Goal: Task Accomplishment & Management: Manage account settings

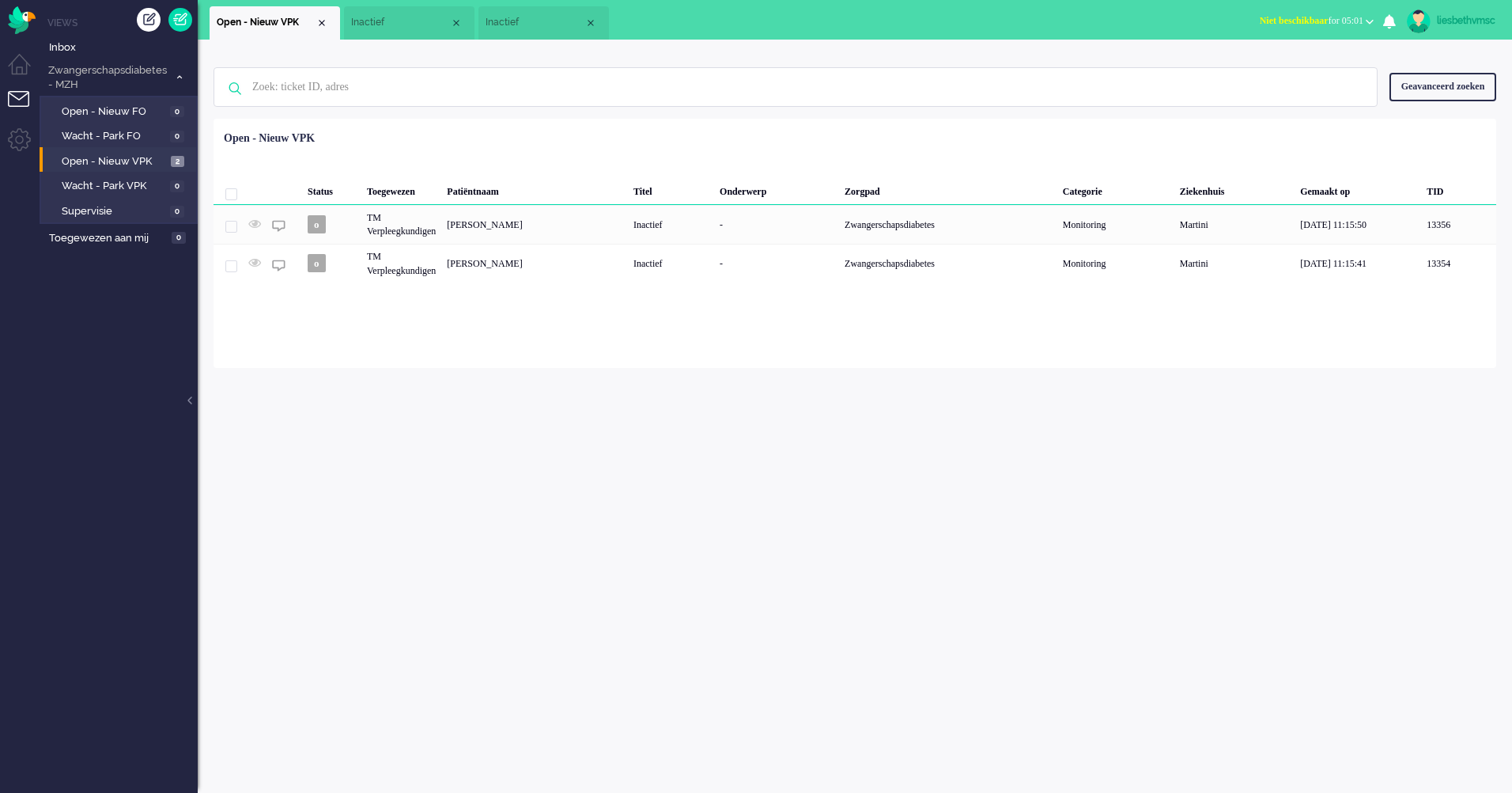
click at [111, 160] on span "Open - Nieuw VPK" at bounding box center [115, 162] width 105 height 15
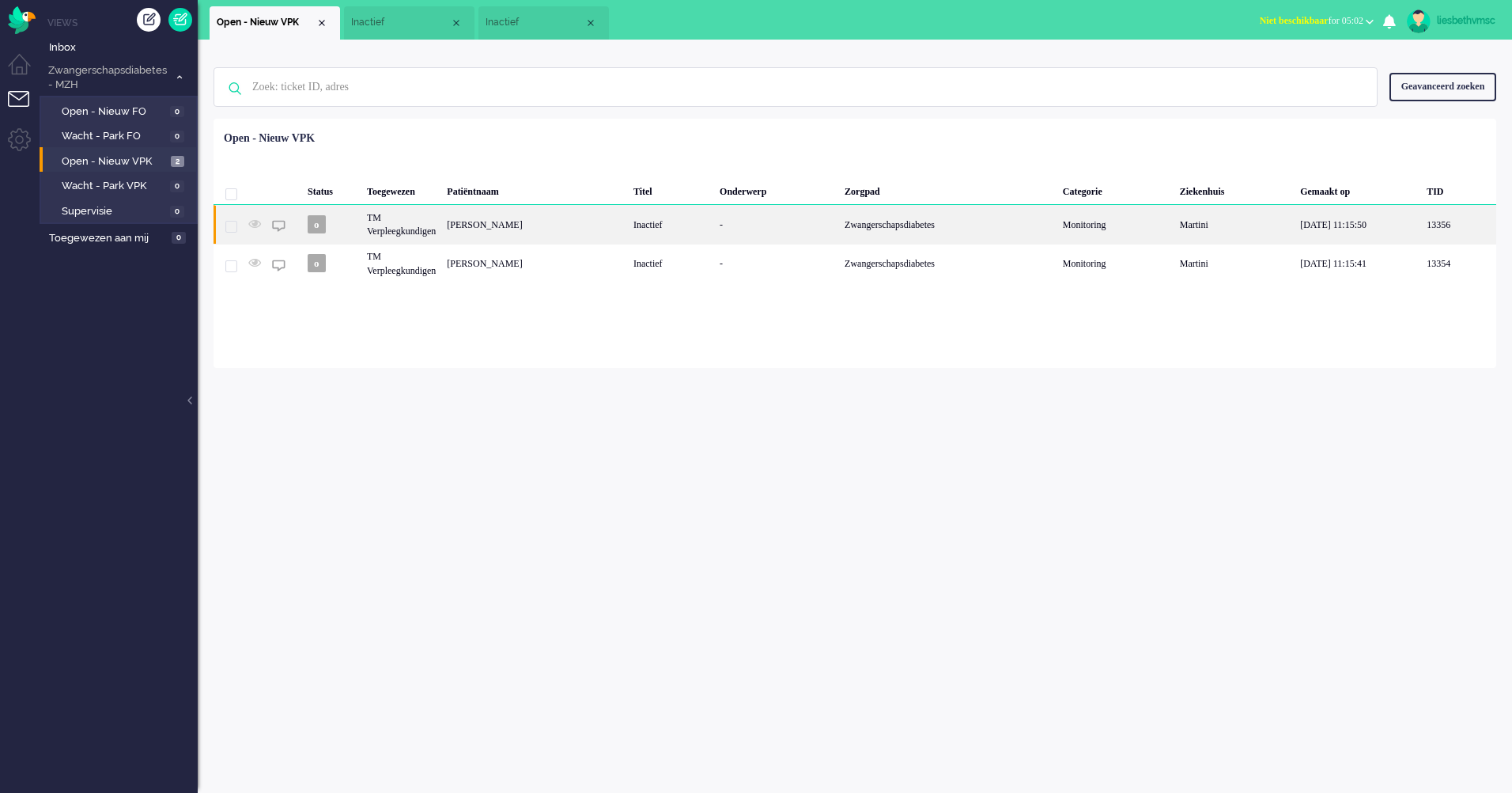
click at [391, 225] on div "TM Verpleegkundigen" at bounding box center [401, 224] width 80 height 39
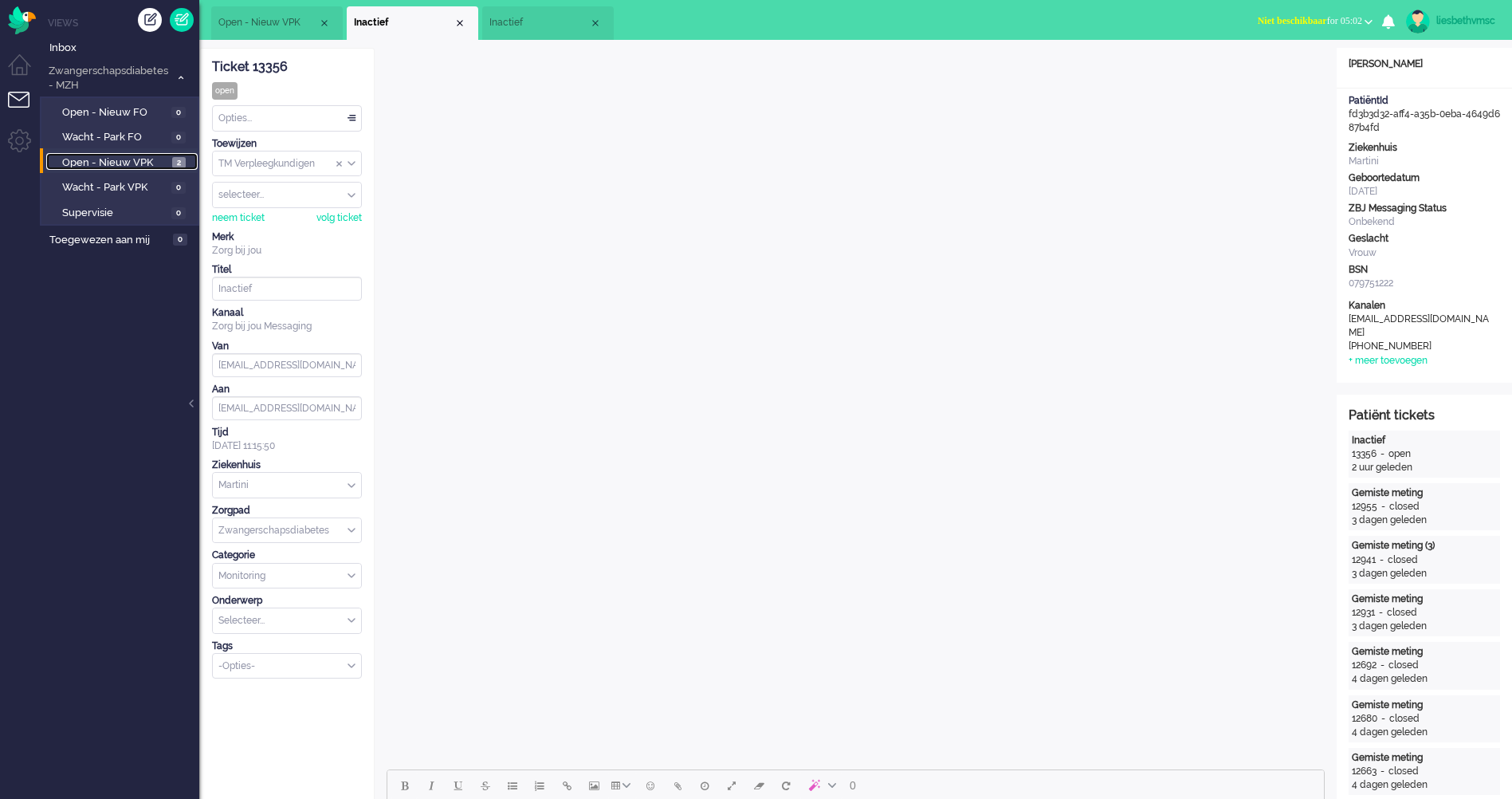
click at [113, 157] on span "Open - Nieuw VPK" at bounding box center [116, 163] width 106 height 15
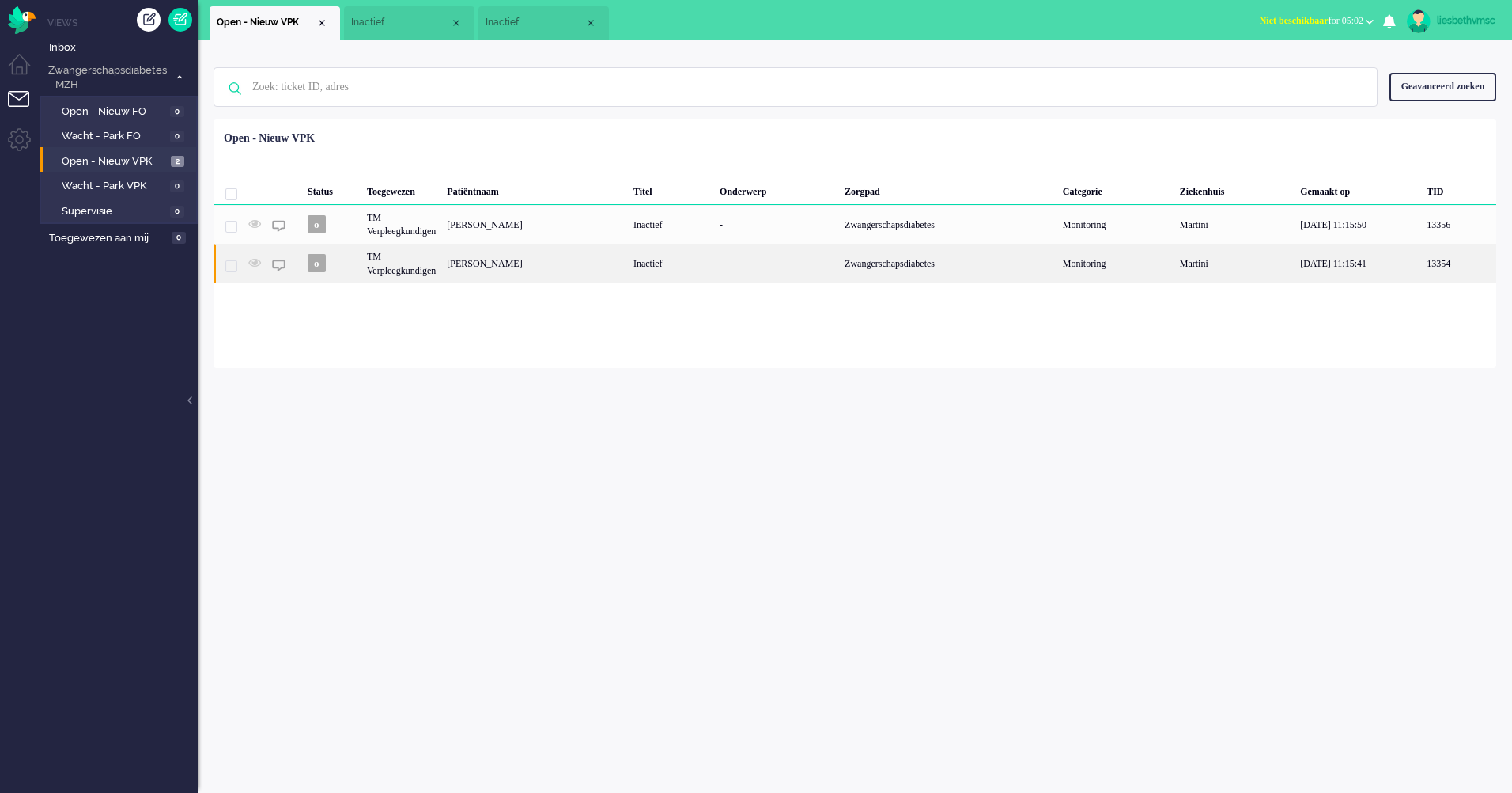
click at [399, 265] on div "TM Verpleegkundigen" at bounding box center [401, 262] width 80 height 39
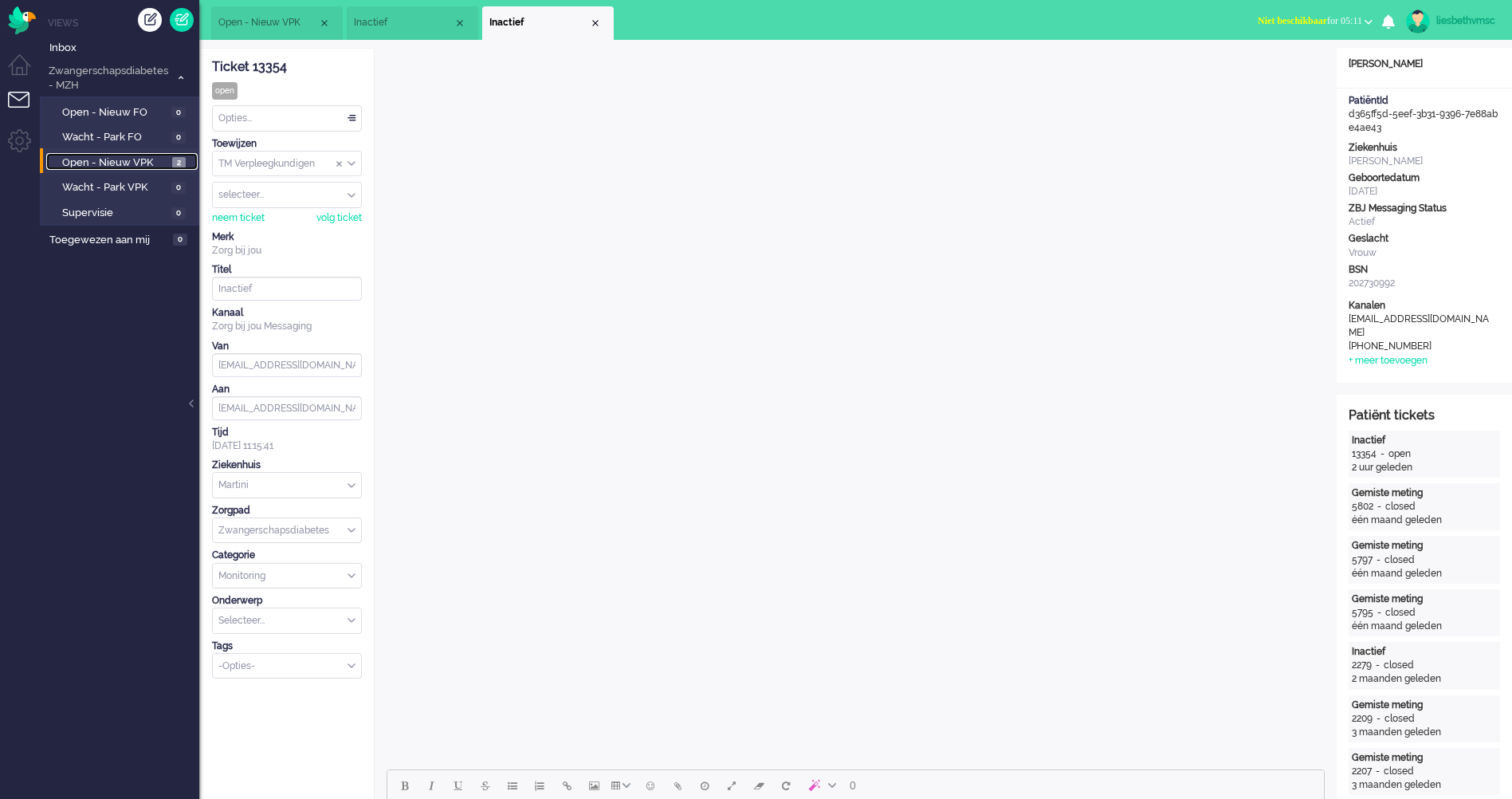
click at [115, 157] on span "Open - Nieuw VPK" at bounding box center [116, 163] width 106 height 15
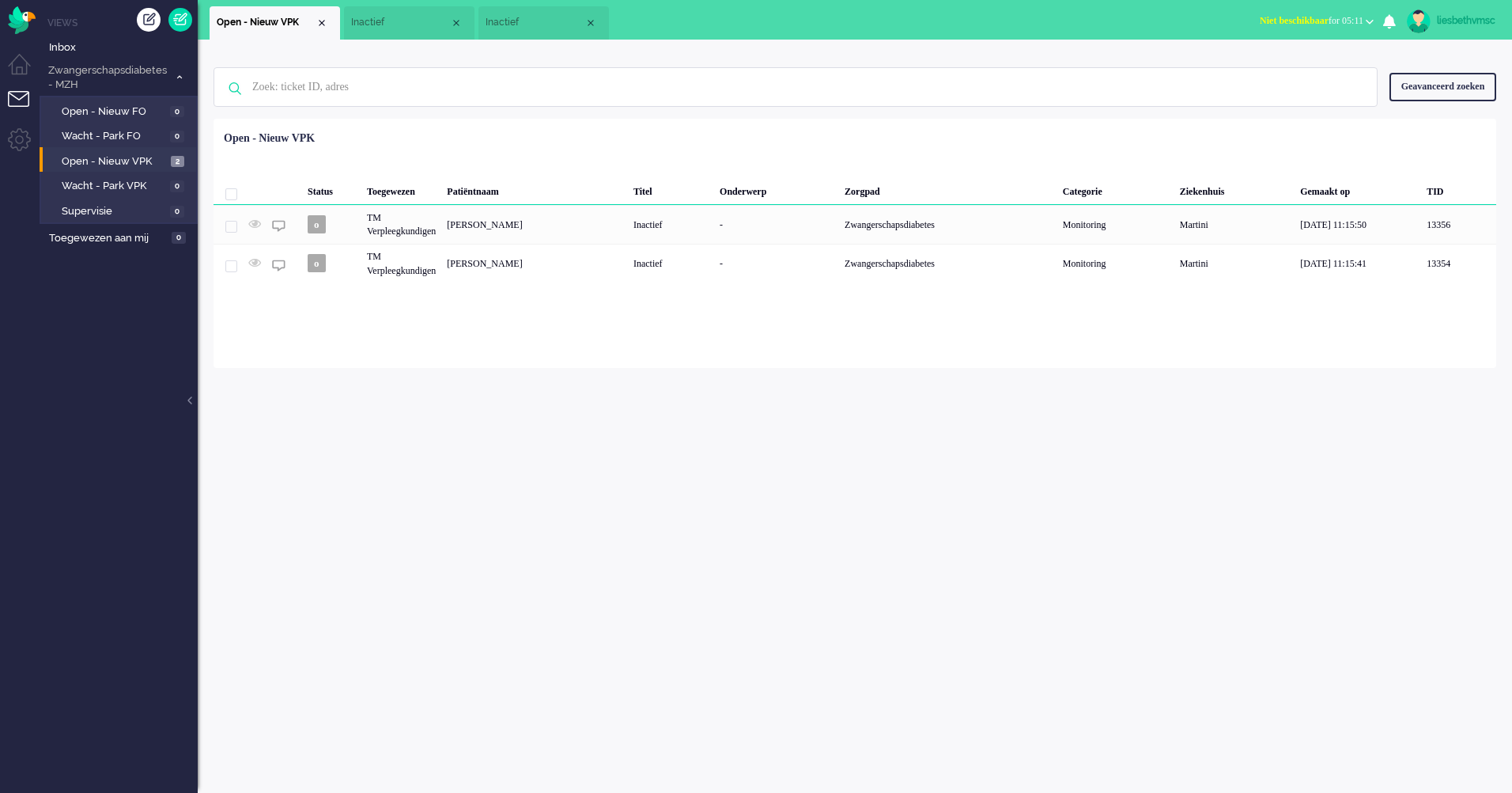
click at [489, 481] on div "Geen zoekresultaten Probeer nog eens Geavanceerd zoeken Geavanceerd zoeken Tick…" at bounding box center [855, 416] width 1315 height 753
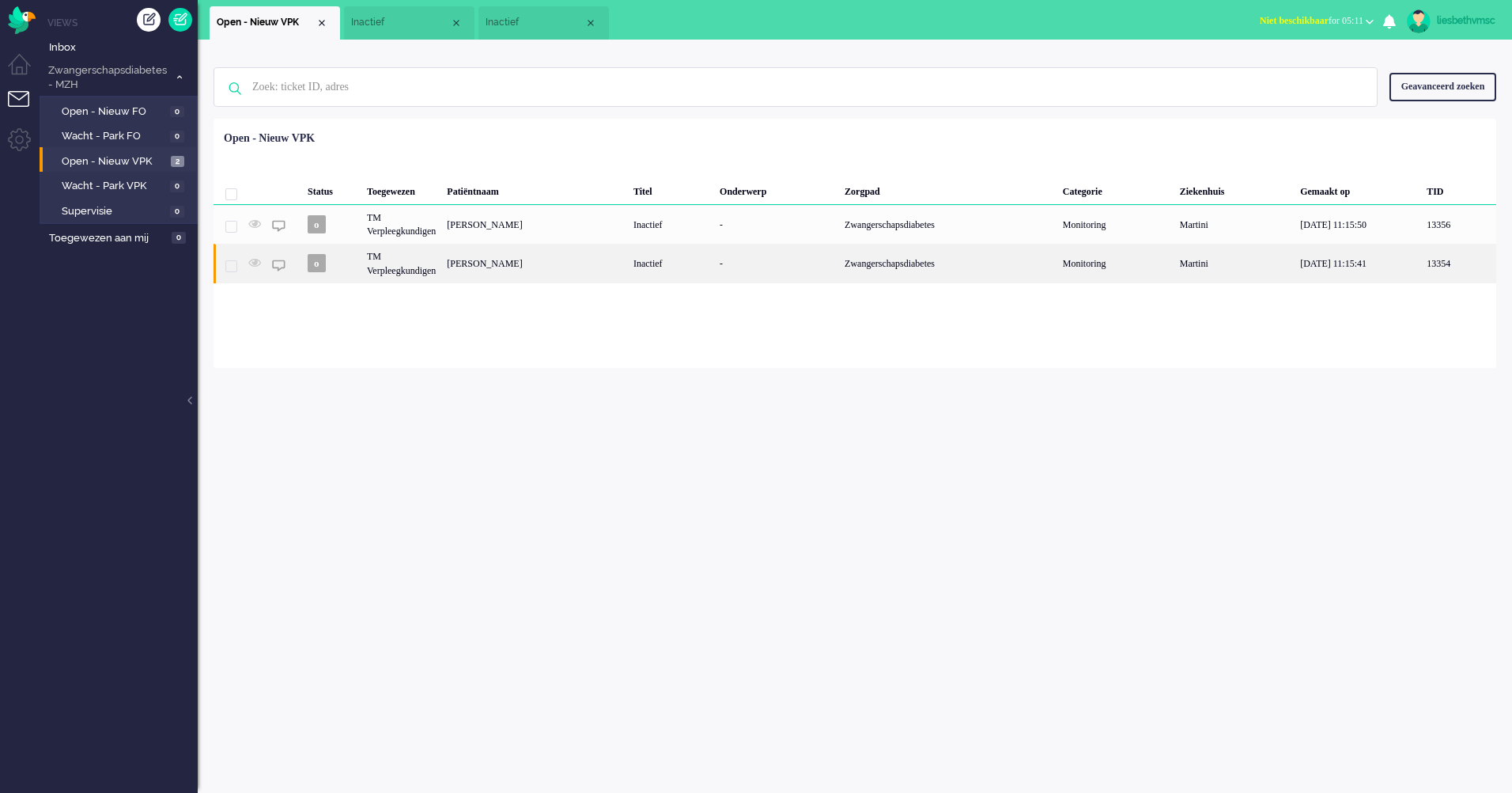
click at [488, 264] on div "[PERSON_NAME]" at bounding box center [534, 262] width 187 height 39
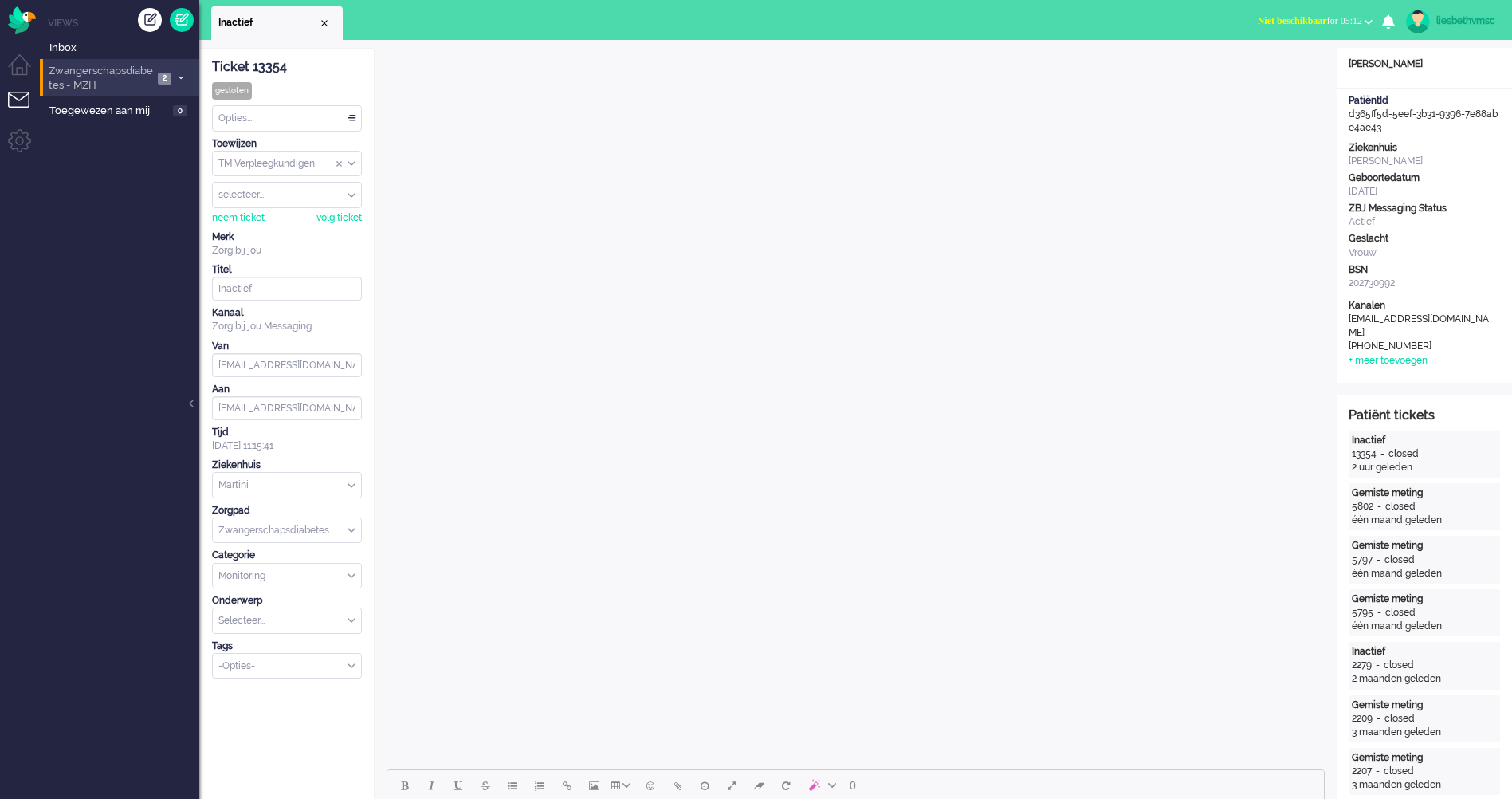
click at [91, 73] on span "Zwangerschapsdiabetes - MZH" at bounding box center [99, 78] width 107 height 29
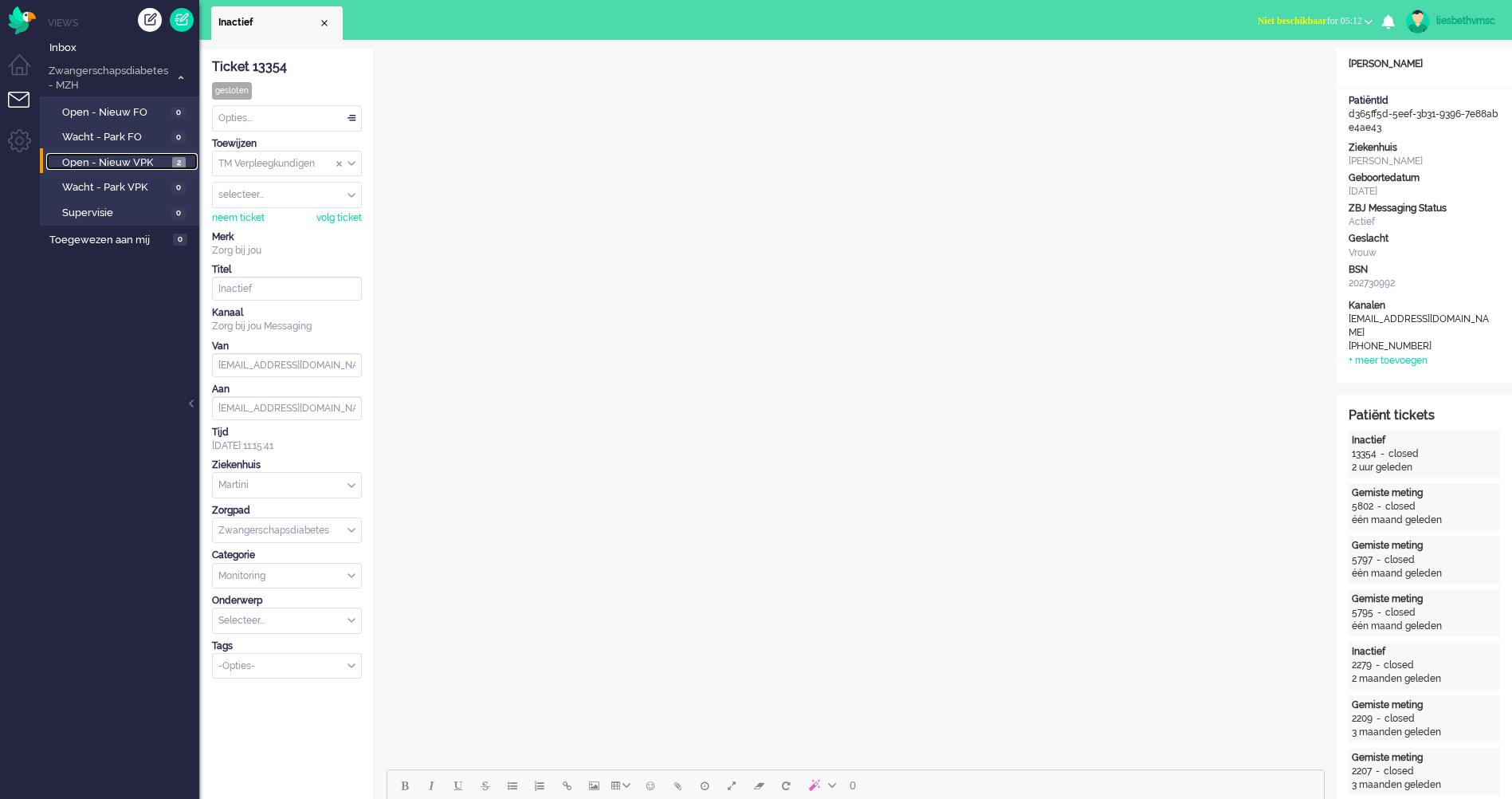
click at [91, 161] on span "Open - Nieuw VPK" at bounding box center [116, 163] width 106 height 15
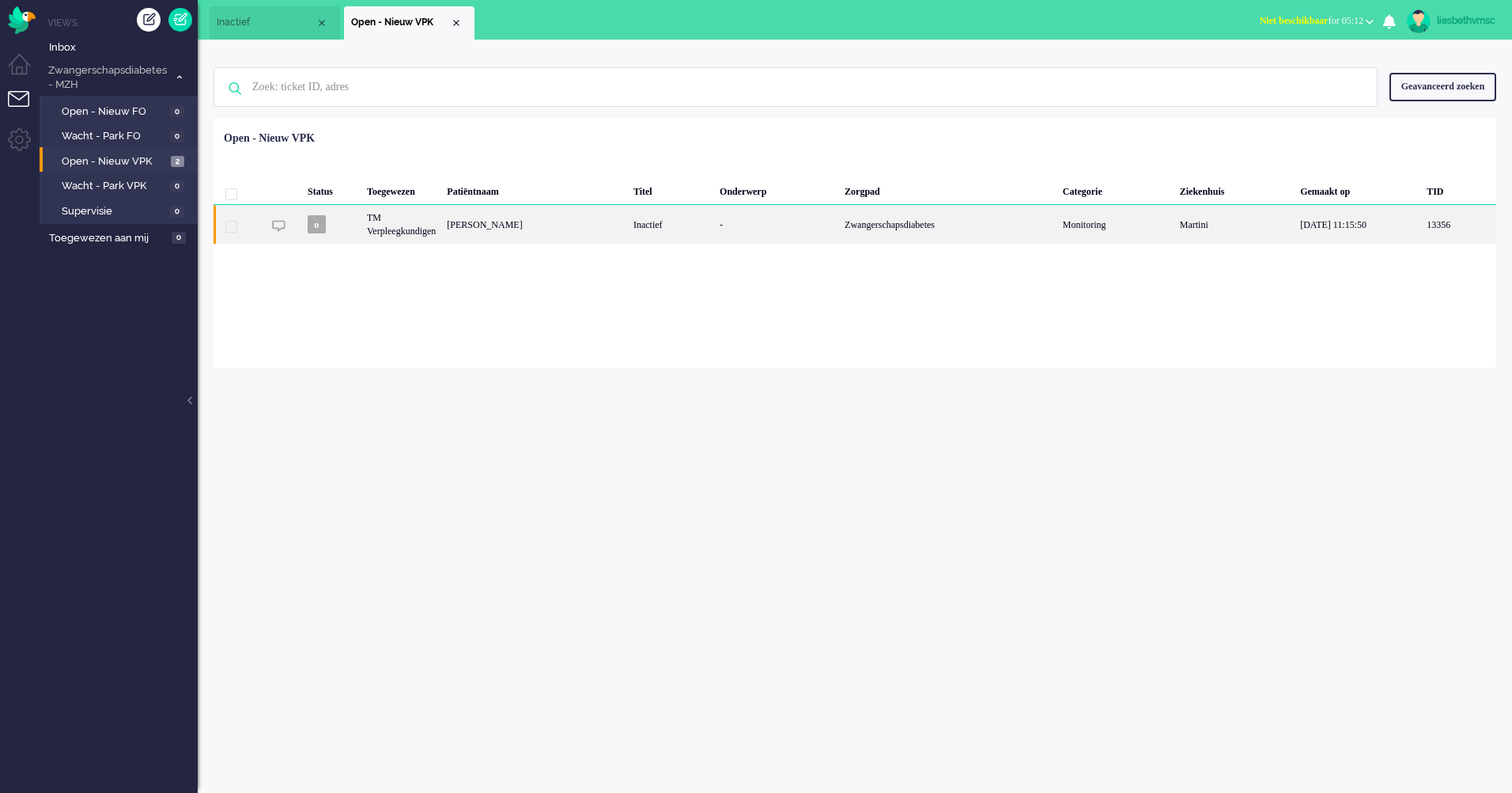
click at [480, 221] on div "[PERSON_NAME]" at bounding box center [534, 224] width 187 height 39
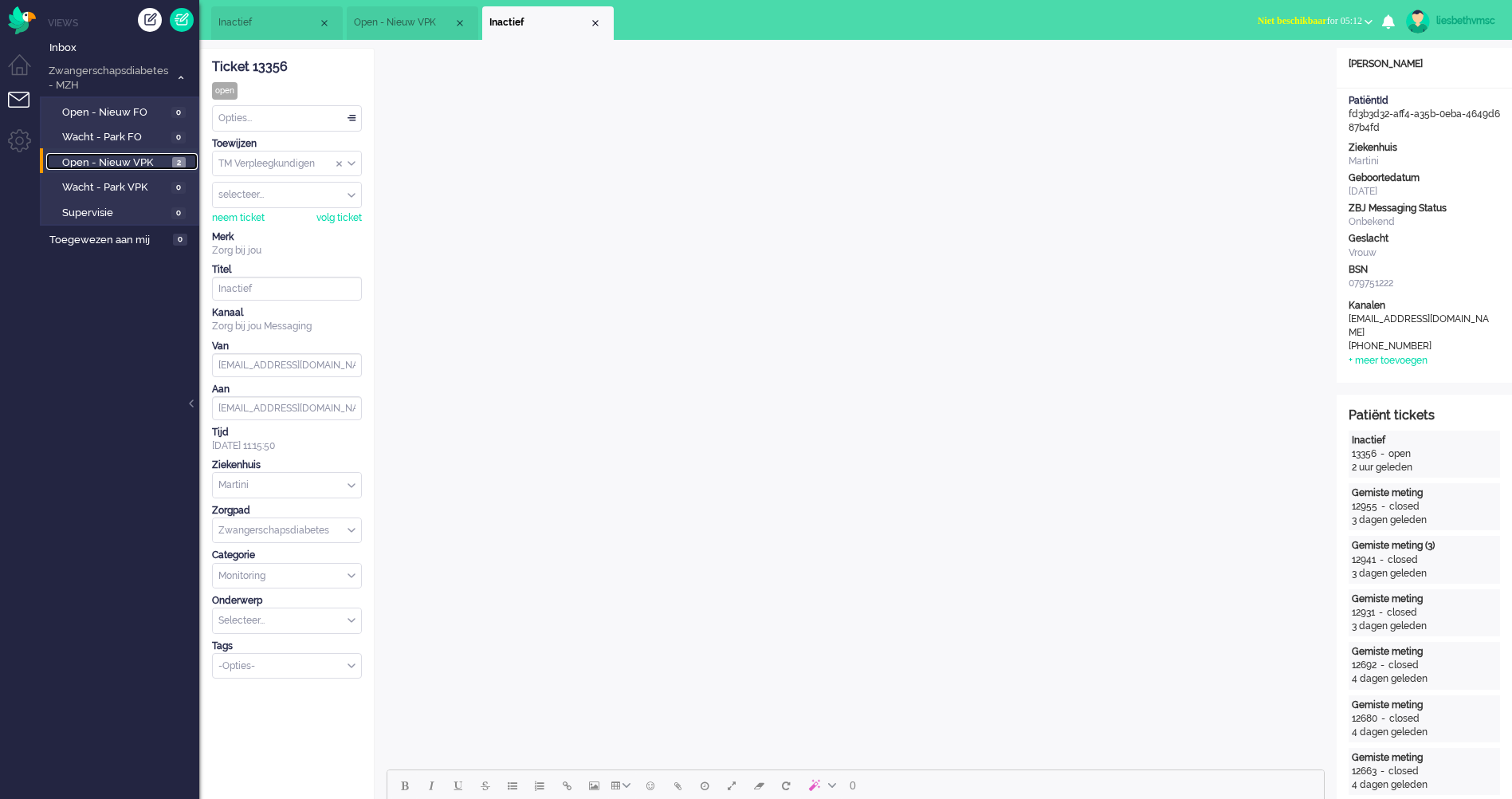
click at [125, 158] on span "Open - Nieuw VPK" at bounding box center [116, 163] width 106 height 15
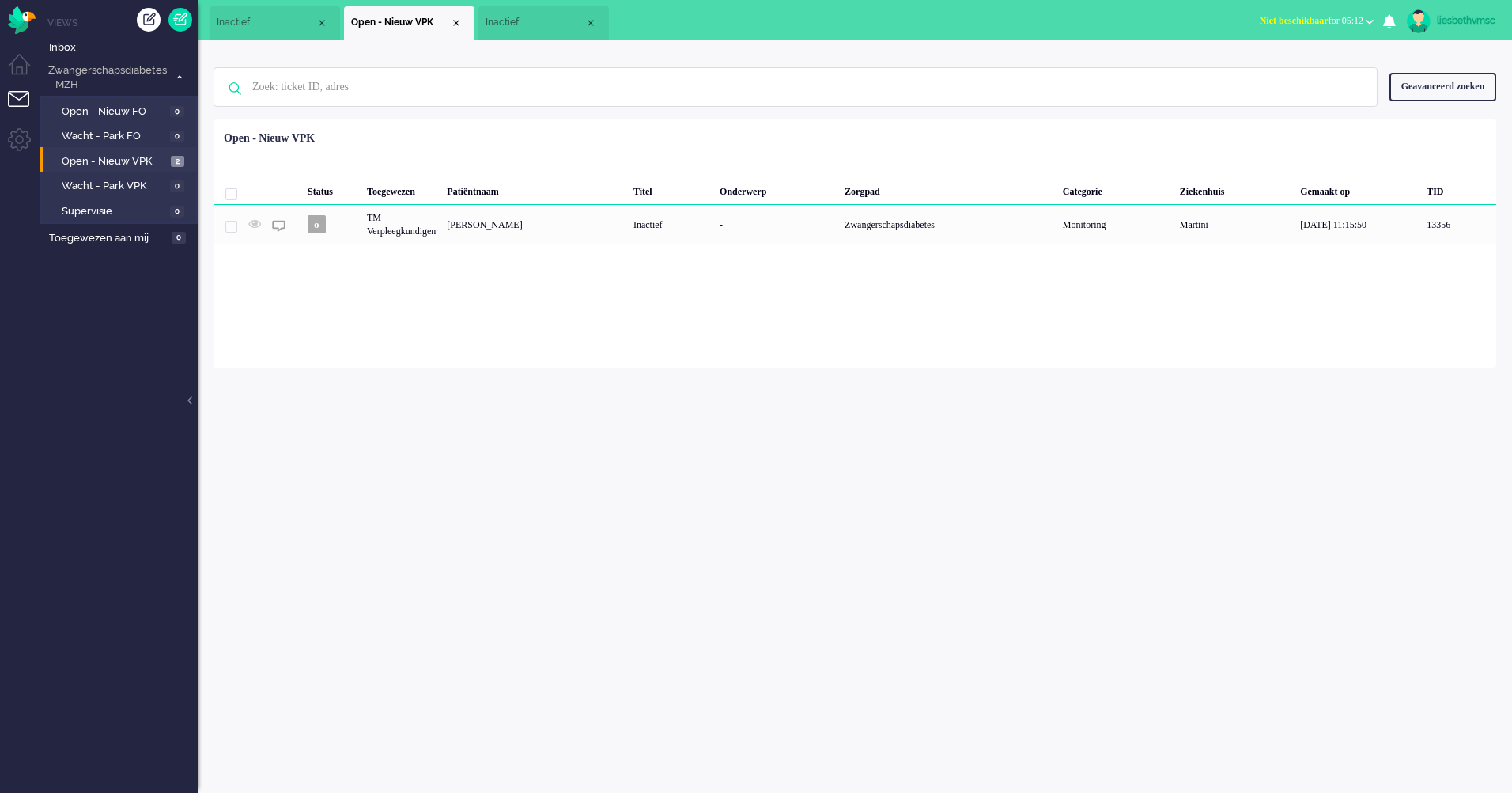
click at [535, 501] on div "ticket info editor timeline Ticket 13354 gesloten Kijkend Opties... Zet Status …" at bounding box center [855, 416] width 1315 height 753
click at [68, 425] on ul "Views Inbox Zwangerschapsdiabetes - MZH 1 Open - Nieuw FO 0 Wacht - Park FO 0 O…" at bounding box center [118, 396] width 158 height 793
